Goal: Information Seeking & Learning: Check status

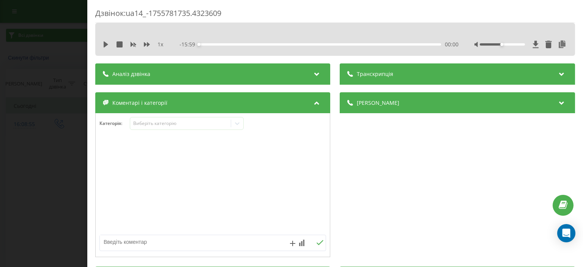
drag, startPoint x: 24, startPoint y: 50, endPoint x: 100, endPoint y: 35, distance: 77.1
click at [23, 49] on div "Дзвінок : ua14_-1755781735.4323609 1 x - 15:59 00:00 00:00 Транскрипція Для AI-…" at bounding box center [291, 133] width 583 height 267
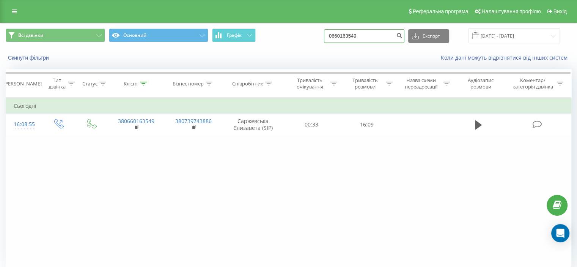
click at [355, 35] on input "0660163549" at bounding box center [364, 36] width 80 height 14
paste input "7169533"
type input "0671695339"
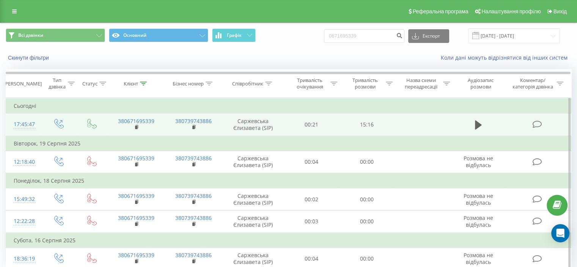
click at [539, 125] on icon at bounding box center [537, 124] width 9 height 8
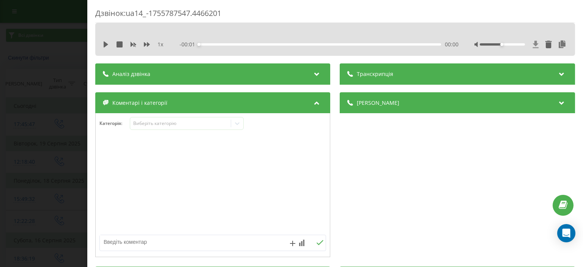
click at [533, 45] on icon at bounding box center [536, 45] width 6 height 8
click at [0, 96] on div "Дзвінок : ua14_-1755787547.4466201 1 x - 14:59 00:00 00:00 Транскрипція Для AI-…" at bounding box center [291, 133] width 583 height 267
